Goal: Task Accomplishment & Management: Use online tool/utility

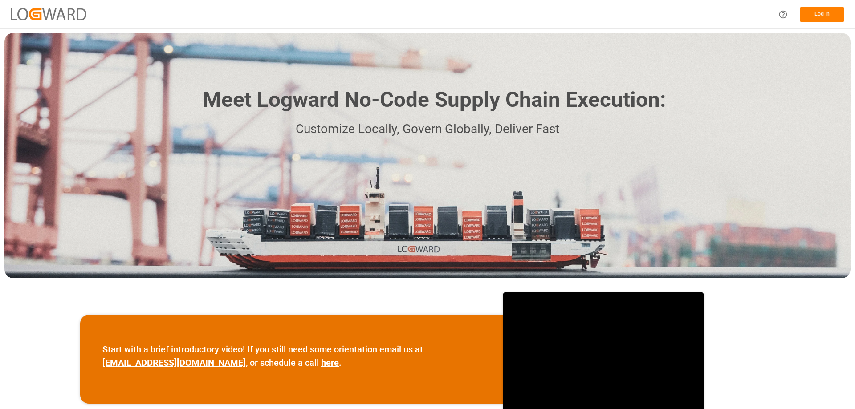
click at [816, 15] on button "Log In" at bounding box center [822, 15] width 45 height 16
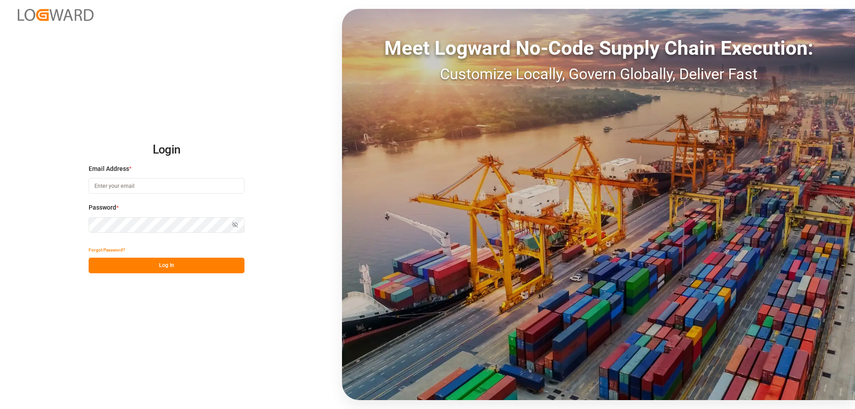
click at [128, 184] on input at bounding box center [167, 186] width 156 height 16
type input "transportsylco@gmail.com"
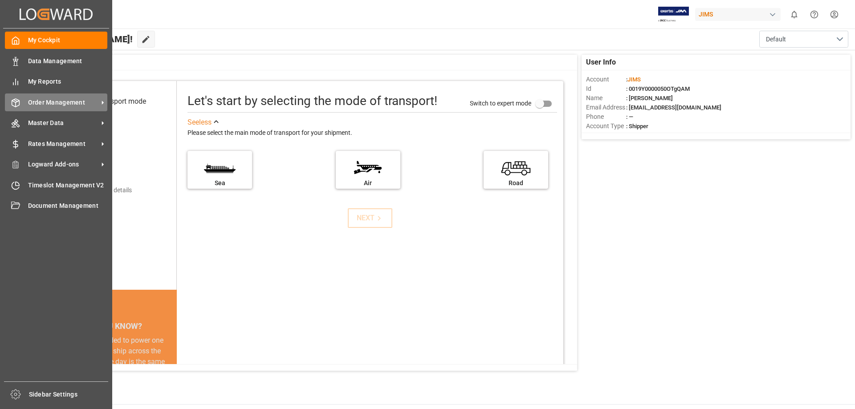
click at [31, 104] on span "Order Management" at bounding box center [63, 102] width 70 height 9
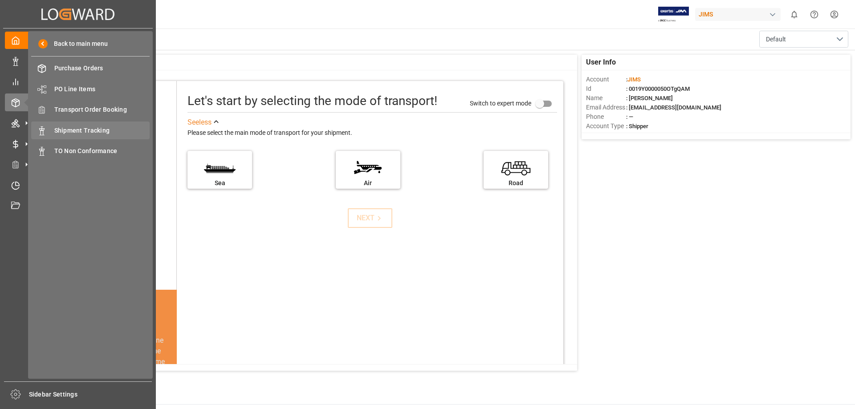
click at [73, 133] on span "Shipment Tracking" at bounding box center [102, 130] width 96 height 9
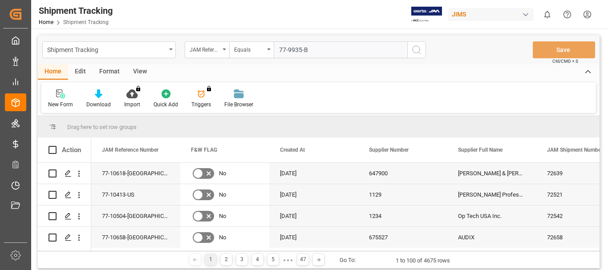
type input "77-9935-BE"
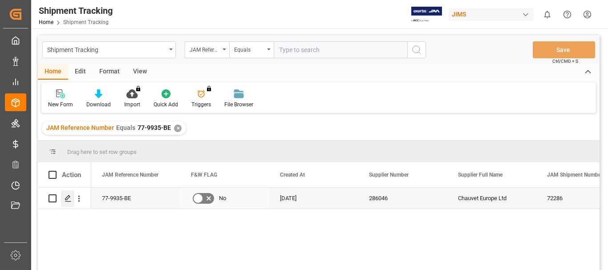
click at [70, 200] on icon "Press SPACE to select this row." at bounding box center [68, 198] width 7 height 7
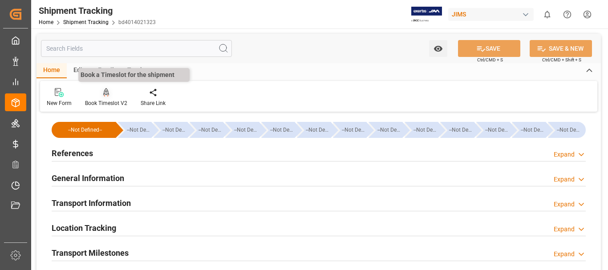
click at [104, 92] on icon at bounding box center [106, 92] width 6 height 9
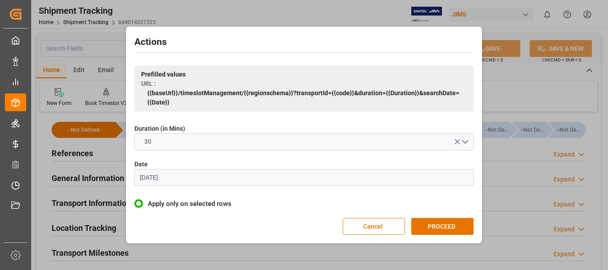
click at [333, 178] on input "07.06.2023" at bounding box center [304, 177] width 339 height 17
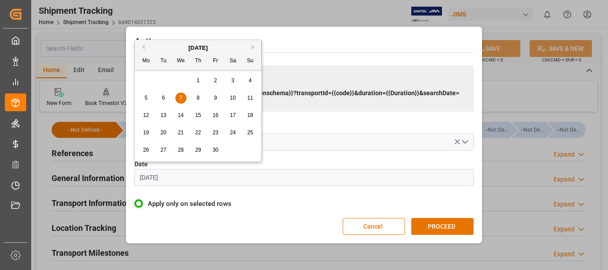
click at [253, 47] on button "Next Month" at bounding box center [254, 47] width 5 height 5
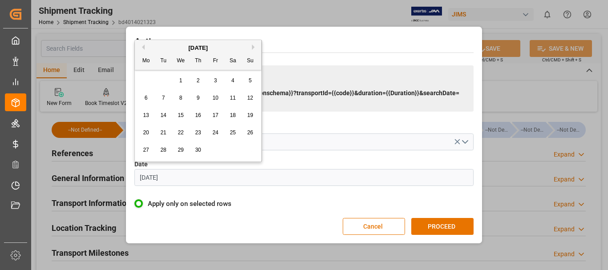
click at [253, 47] on button "Next Month" at bounding box center [254, 47] width 5 height 5
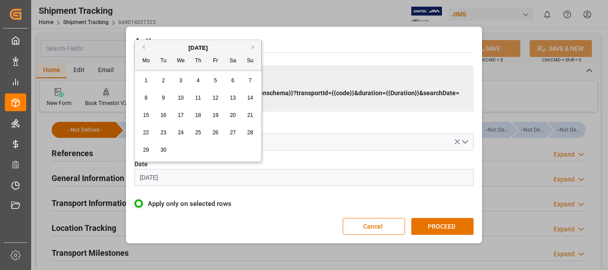
click at [253, 47] on button "Next Month" at bounding box center [254, 47] width 5 height 5
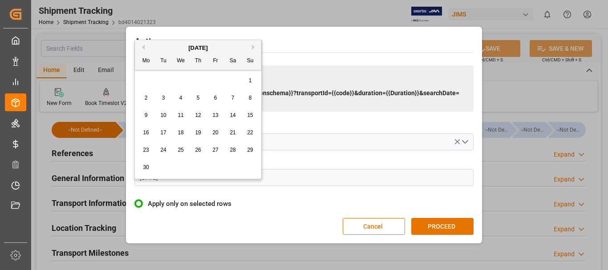
click at [253, 47] on button "Next Month" at bounding box center [254, 47] width 5 height 5
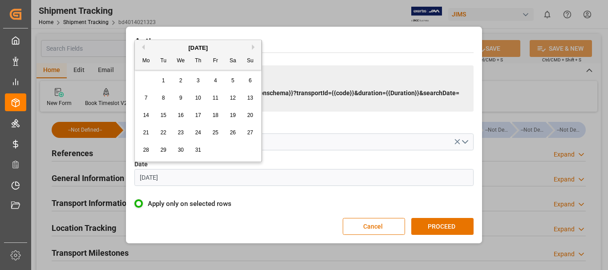
click at [253, 47] on button "Next Month" at bounding box center [254, 47] width 5 height 5
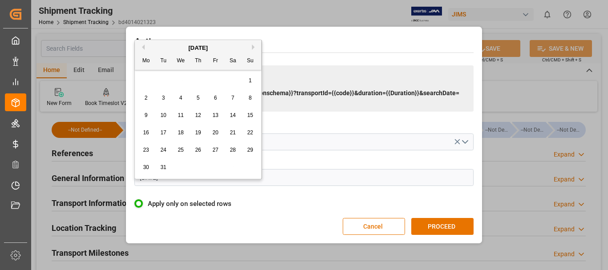
click at [253, 47] on button "Next Month" at bounding box center [254, 47] width 5 height 5
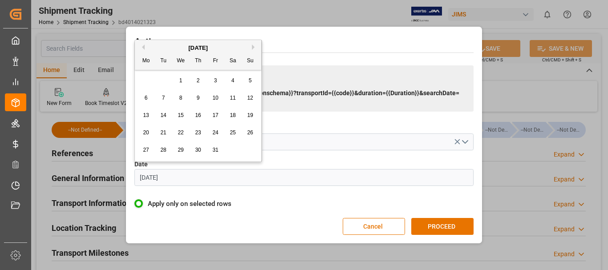
click at [253, 47] on button "Next Month" at bounding box center [254, 47] width 5 height 5
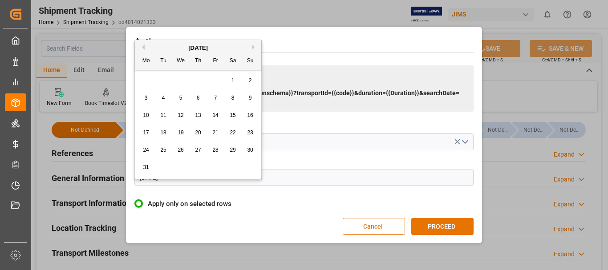
click at [253, 47] on button "Next Month" at bounding box center [254, 47] width 5 height 5
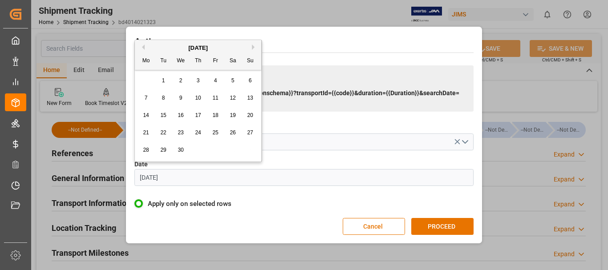
click at [253, 47] on button "Next Month" at bounding box center [254, 47] width 5 height 5
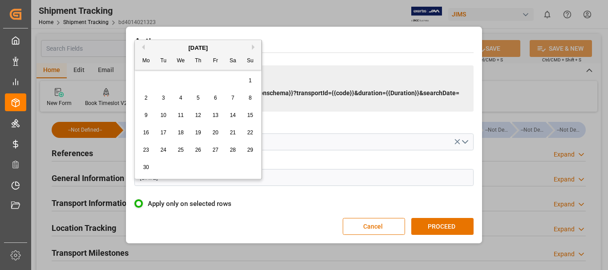
click at [253, 47] on button "Next Month" at bounding box center [254, 47] width 5 height 5
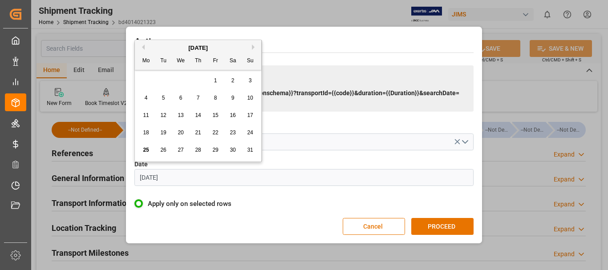
click at [253, 47] on button "Next Month" at bounding box center [254, 47] width 5 height 5
drag, startPoint x: 144, startPoint y: 49, endPoint x: 148, endPoint y: 51, distance: 4.6
click at [143, 49] on button "Previous Month" at bounding box center [141, 47] width 5 height 5
click at [145, 151] on span "25" at bounding box center [146, 150] width 6 height 6
drag, startPoint x: 216, startPoint y: 174, endPoint x: 222, endPoint y: 175, distance: 6.7
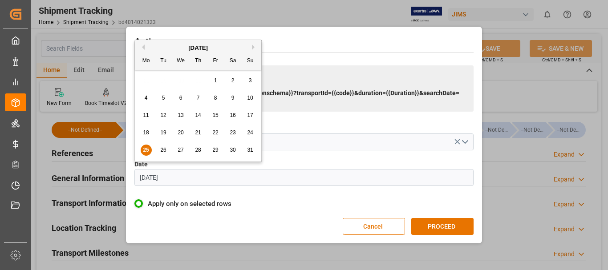
click at [215, 175] on input "[DATE]" at bounding box center [304, 177] width 339 height 17
click at [166, 148] on span "26" at bounding box center [163, 150] width 6 height 6
type input "[DATE]"
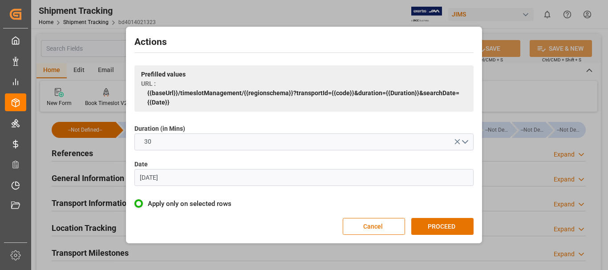
click at [429, 225] on button "PROCEED" at bounding box center [443, 226] width 62 height 17
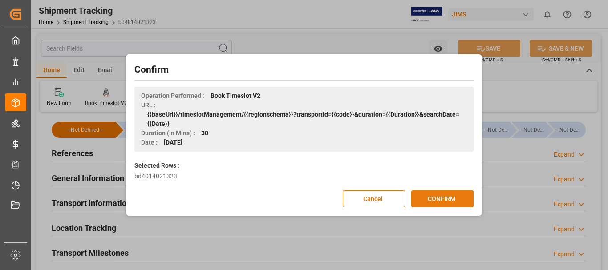
click at [449, 193] on button "CONFIRM" at bounding box center [443, 199] width 62 height 17
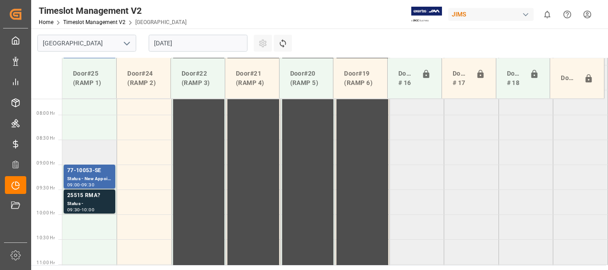
scroll to position [397, 0]
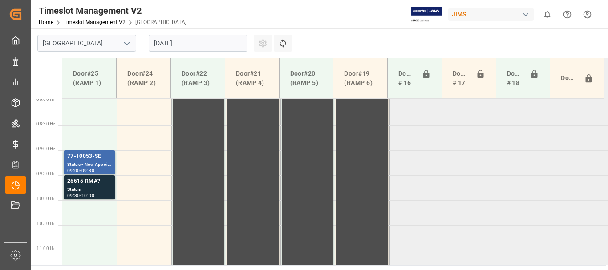
click at [189, 45] on input "[DATE]" at bounding box center [198, 43] width 99 height 17
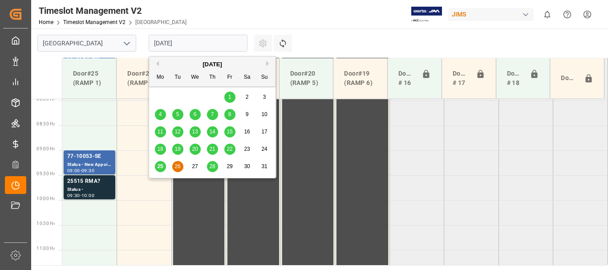
click at [159, 166] on span "25" at bounding box center [160, 166] width 6 height 6
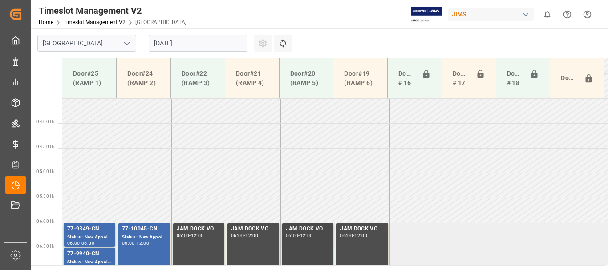
scroll to position [175, 0]
click at [185, 45] on input "[DATE]" at bounding box center [198, 43] width 99 height 17
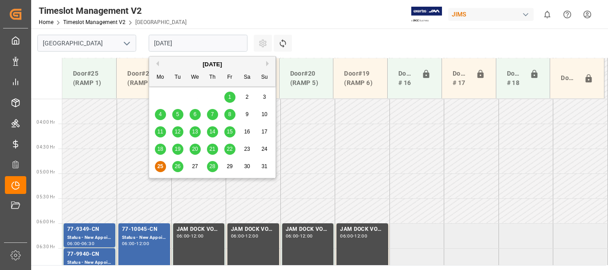
click at [181, 165] on div "26" at bounding box center [177, 167] width 11 height 11
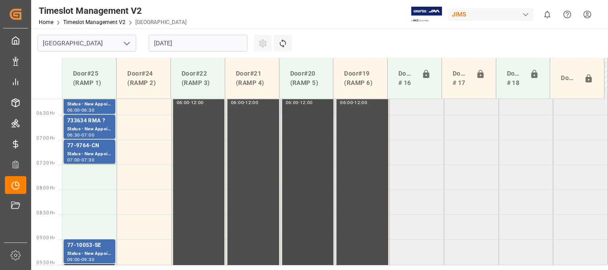
scroll to position [353, 0]
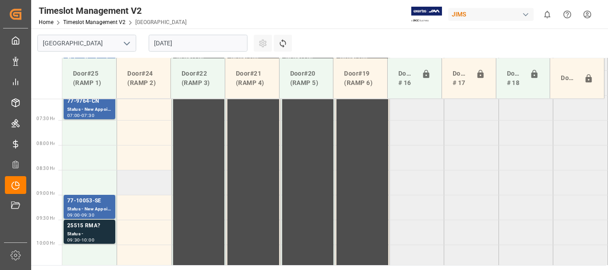
click at [138, 184] on td at bounding box center [144, 182] width 55 height 25
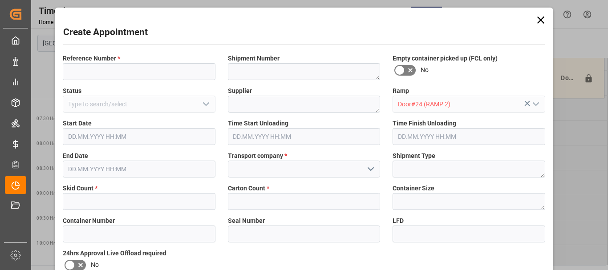
type input "Door#24 (RAMP 2)"
type input "[DATE] 08:30"
type input "[DATE] 09:00"
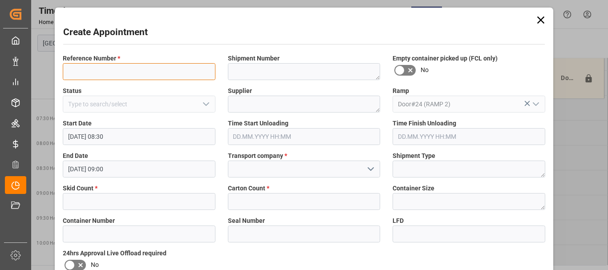
click at [130, 75] on input at bounding box center [139, 71] width 153 height 17
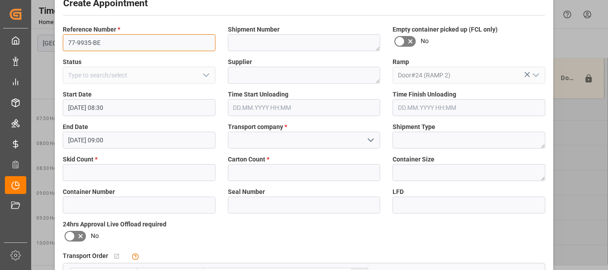
scroll to position [45, 0]
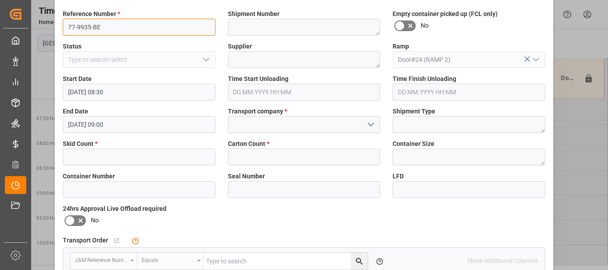
type input "77-9935-BE"
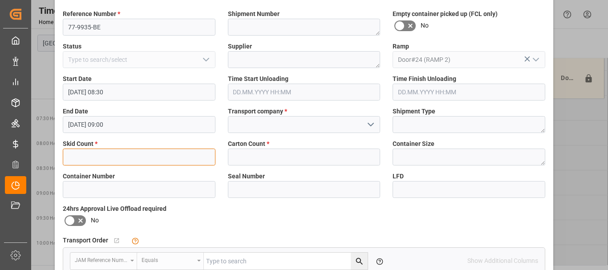
click at [127, 158] on input "text" at bounding box center [139, 157] width 153 height 17
type input "4"
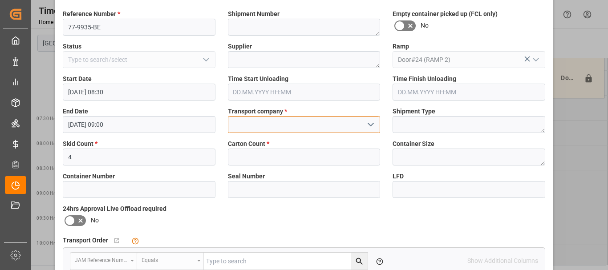
click at [322, 124] on input at bounding box center [304, 124] width 153 height 17
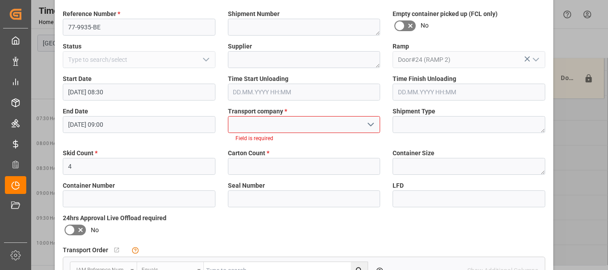
click at [369, 123] on icon "open menu" at bounding box center [371, 124] width 11 height 11
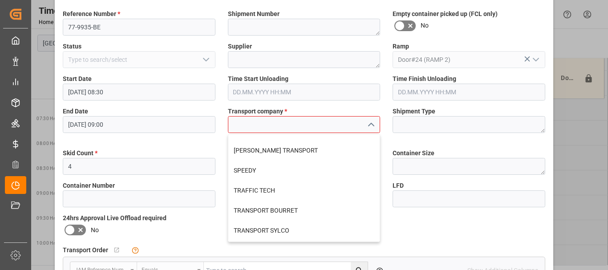
scroll to position [356, 0]
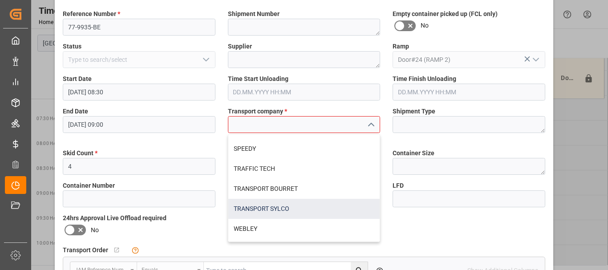
click at [277, 209] on div "TRANSPORT SYLCO" at bounding box center [304, 209] width 152 height 20
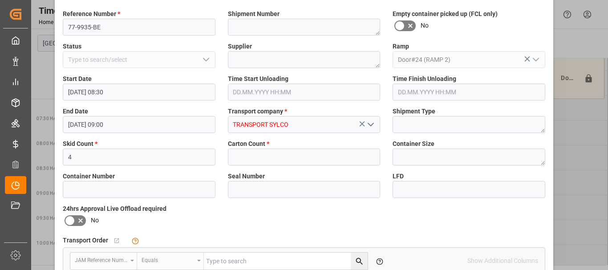
type input "TRANSPORT SYLCO"
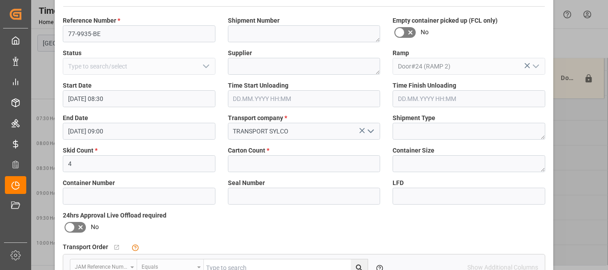
scroll to position [89, 0]
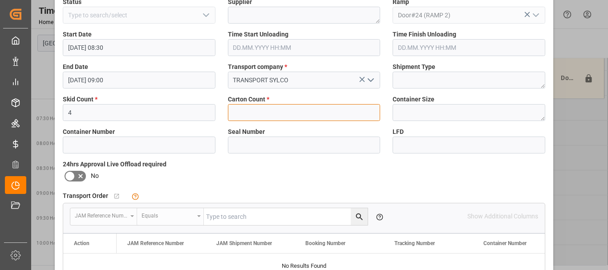
click at [287, 119] on input "text" at bounding box center [304, 112] width 153 height 17
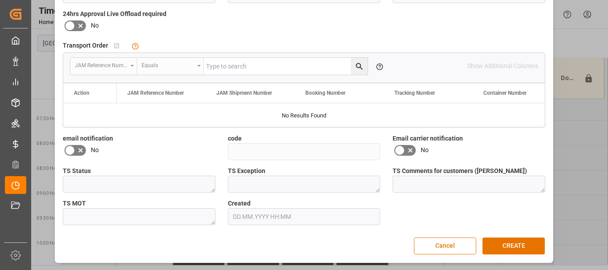
scroll to position [240, 0]
type input "1"
click at [498, 243] on button "CREATE" at bounding box center [514, 245] width 62 height 17
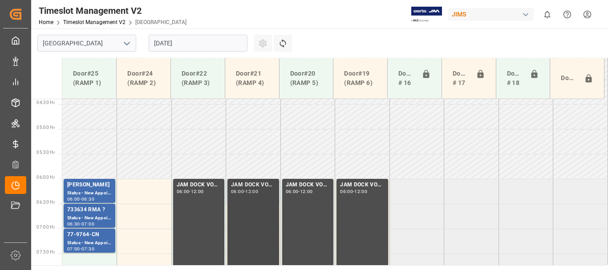
scroll to position [353, 0]
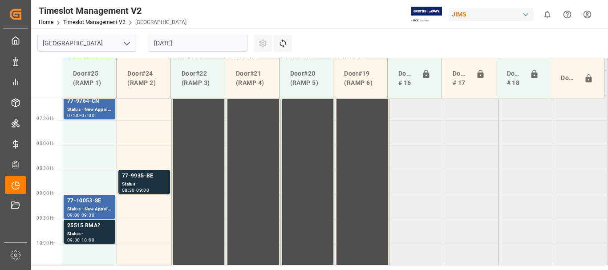
click at [586, 14] on html "Created by potrace 1.15, written by [PERSON_NAME] [DATE]-[DATE] Created by potr…" at bounding box center [304, 135] width 608 height 270
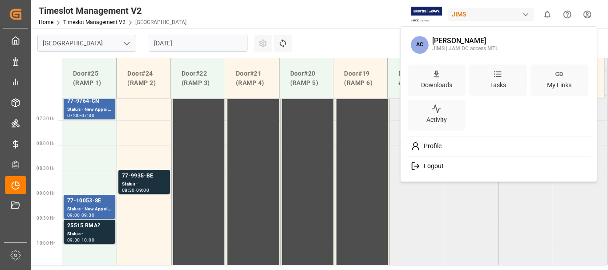
drag, startPoint x: 443, startPoint y: 164, endPoint x: 14, endPoint y: 57, distance: 442.2
click at [443, 164] on span "Logout" at bounding box center [432, 167] width 24 height 8
